Goal: Transaction & Acquisition: Purchase product/service

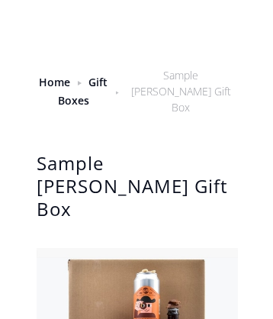
scroll to position [2789, 0]
